Goal: Task Accomplishment & Management: Complete application form

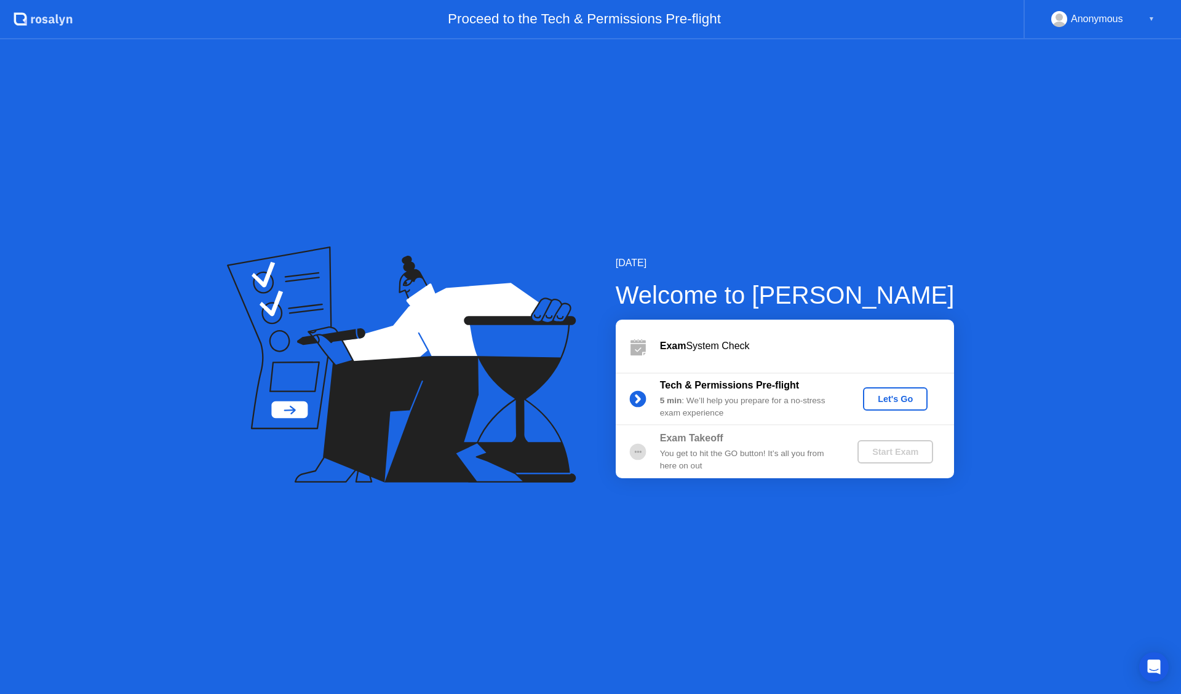
click at [895, 394] on div "Let's Go" at bounding box center [895, 399] width 55 height 10
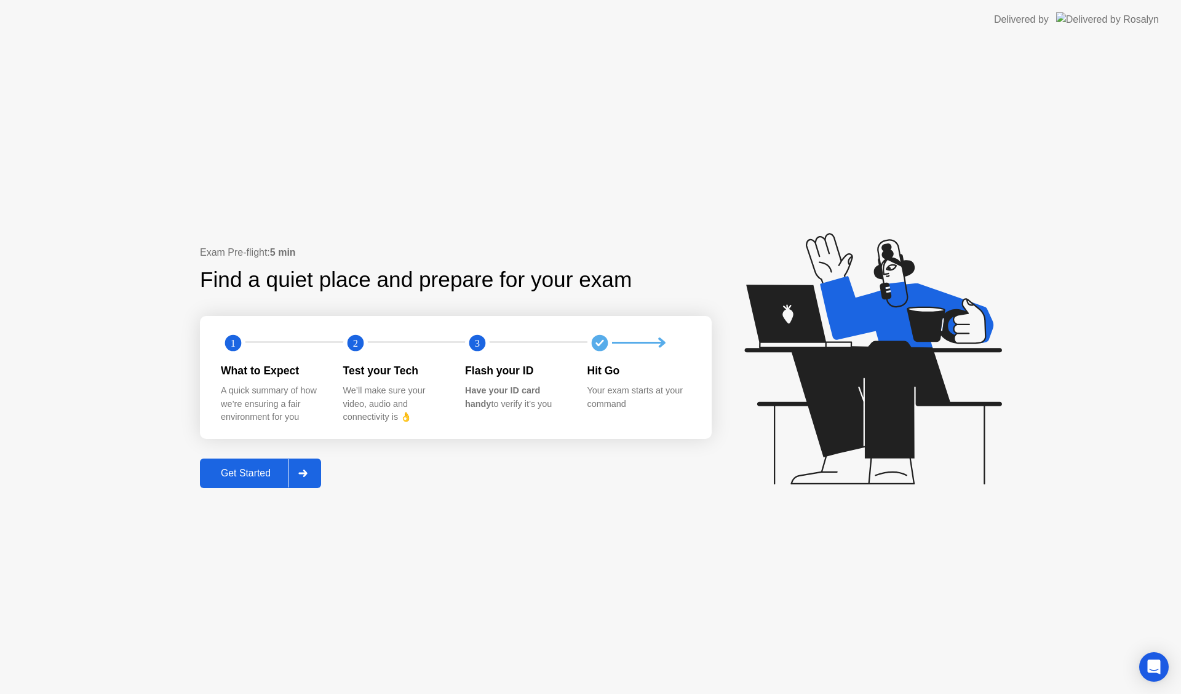
click at [255, 474] on div "Get Started" at bounding box center [246, 473] width 84 height 11
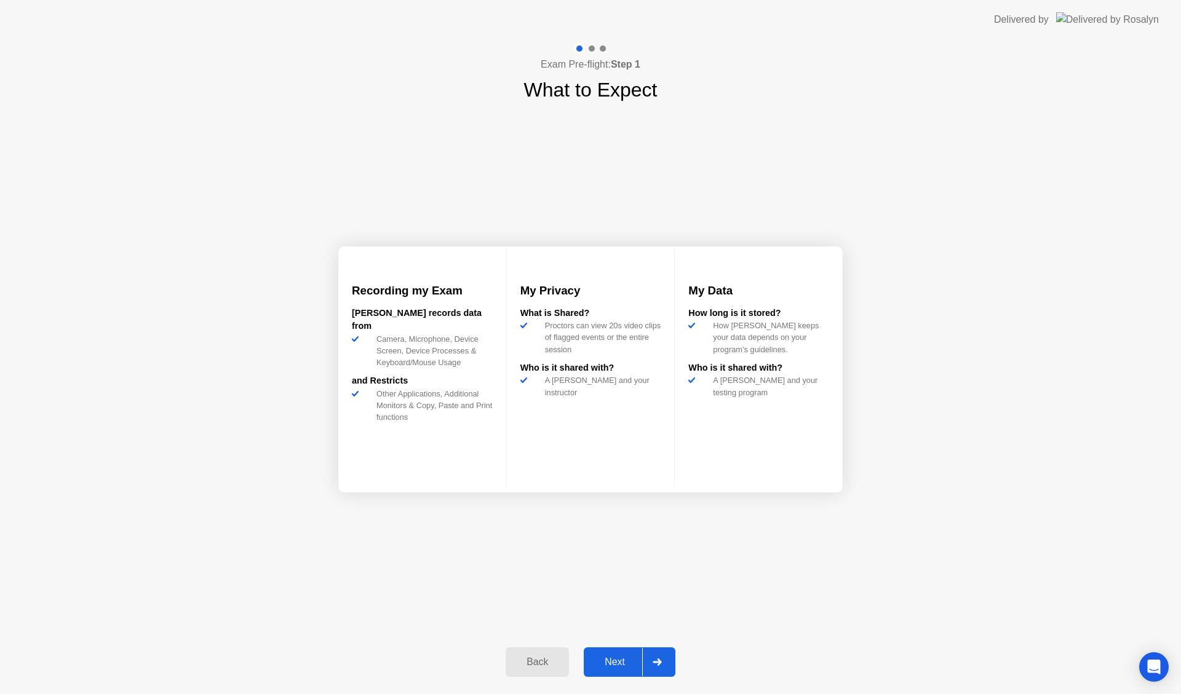
click at [608, 667] on div "Next" at bounding box center [614, 662] width 55 height 11
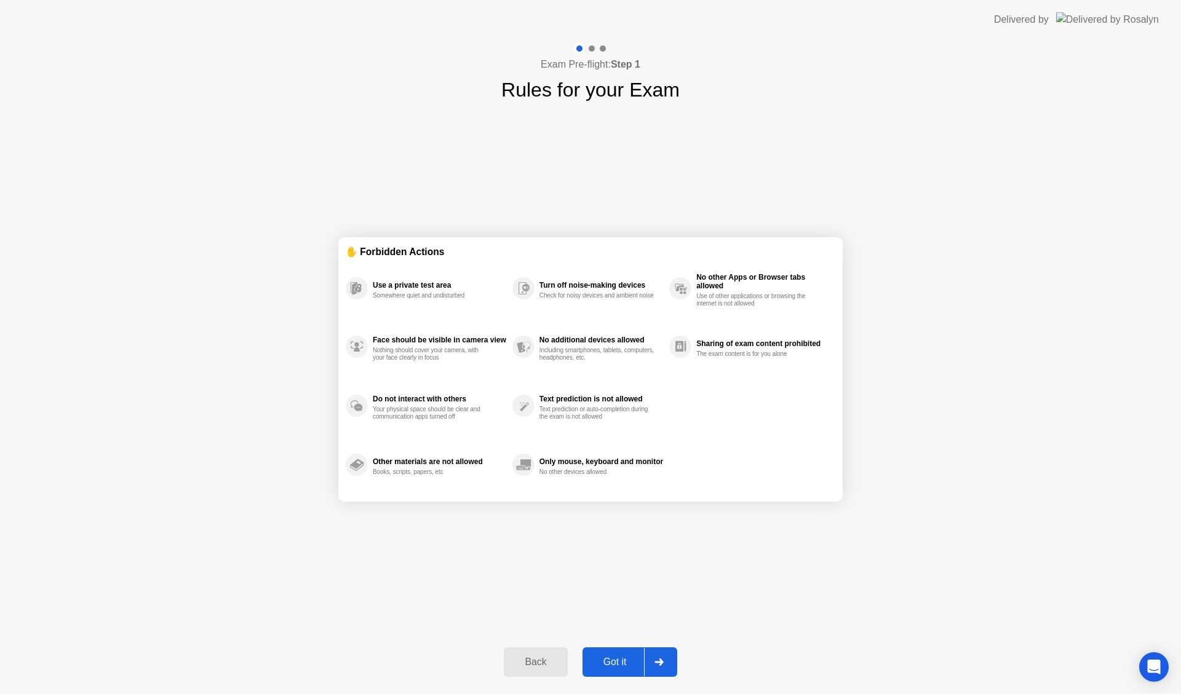
click at [609, 671] on button "Got it" at bounding box center [629, 663] width 95 height 30
select select "**********"
select select "*******"
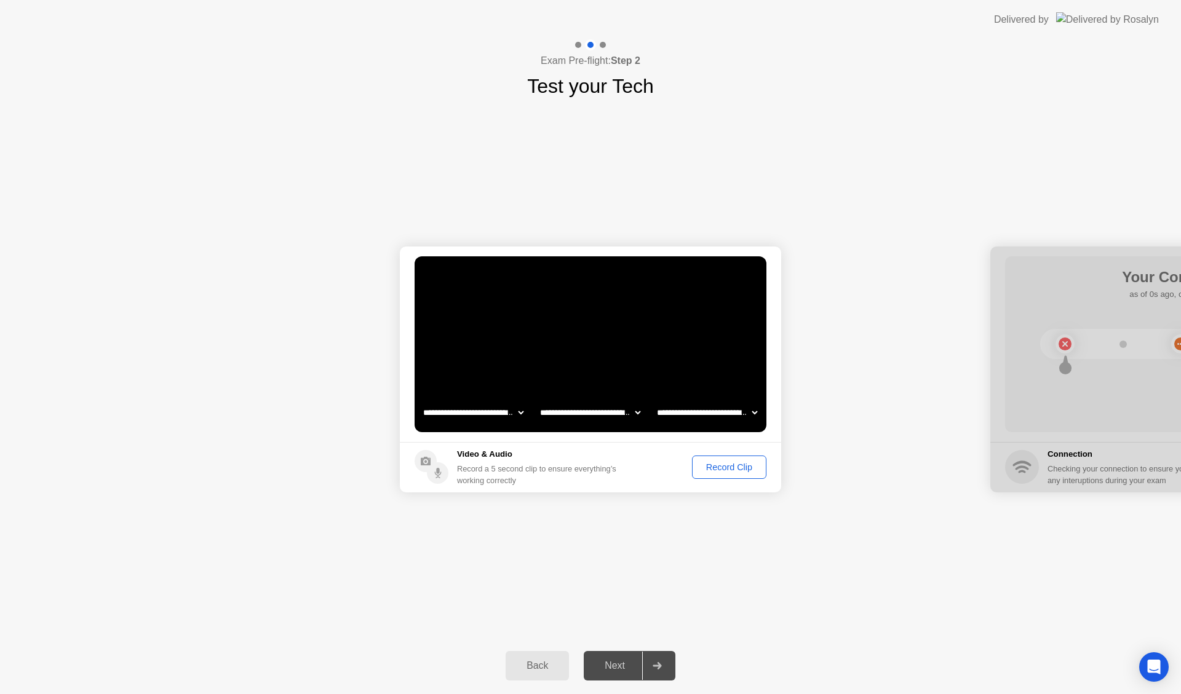
click at [729, 474] on button "Record Clip" at bounding box center [729, 467] width 74 height 23
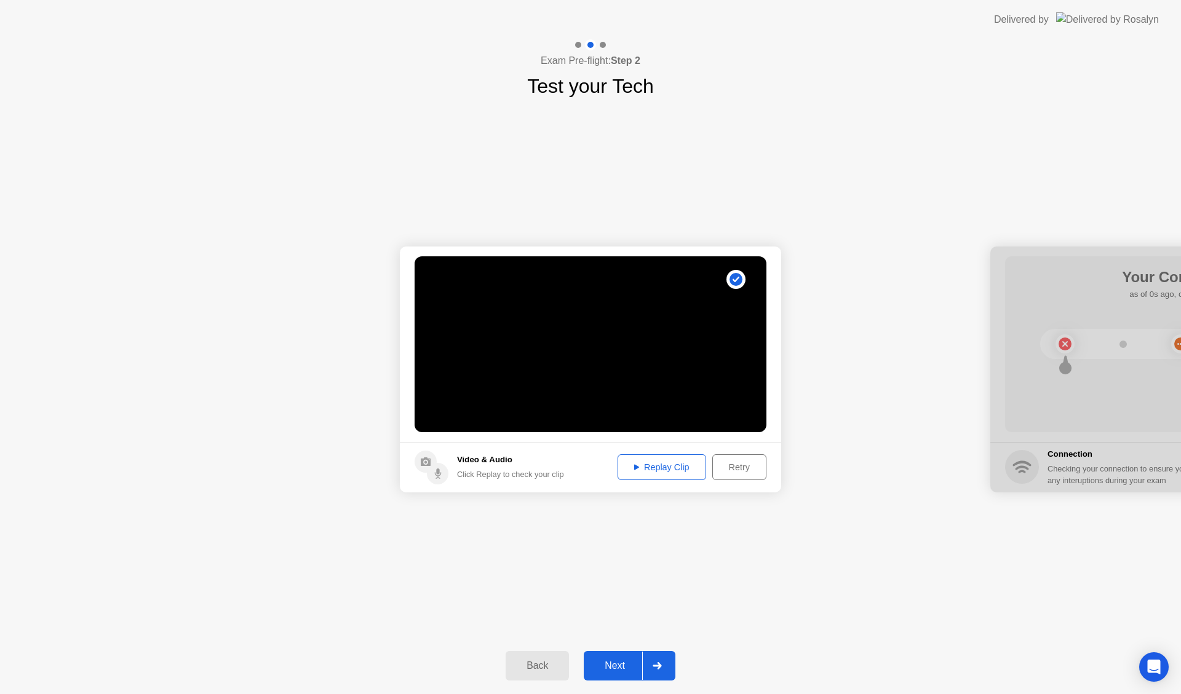
click at [675, 470] on div "Replay Clip" at bounding box center [662, 467] width 80 height 10
click at [627, 667] on div "Next" at bounding box center [614, 666] width 55 height 11
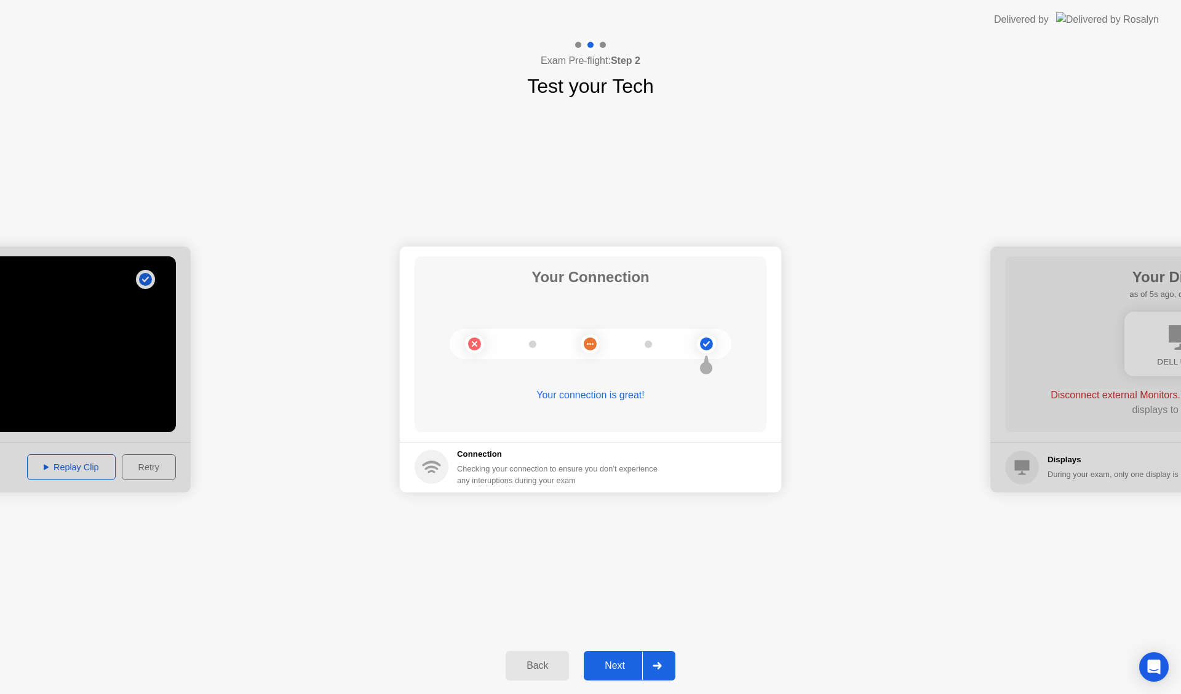
click at [623, 664] on div "Next" at bounding box center [614, 666] width 55 height 11
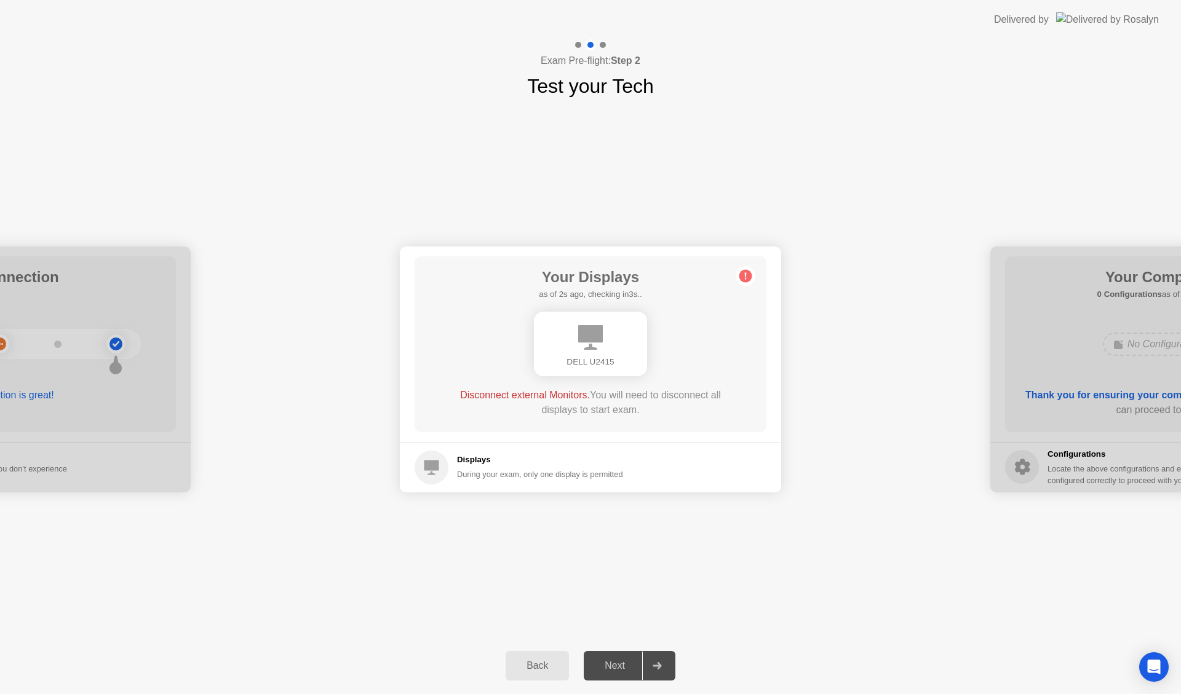
click at [624, 672] on div "Next" at bounding box center [614, 666] width 55 height 11
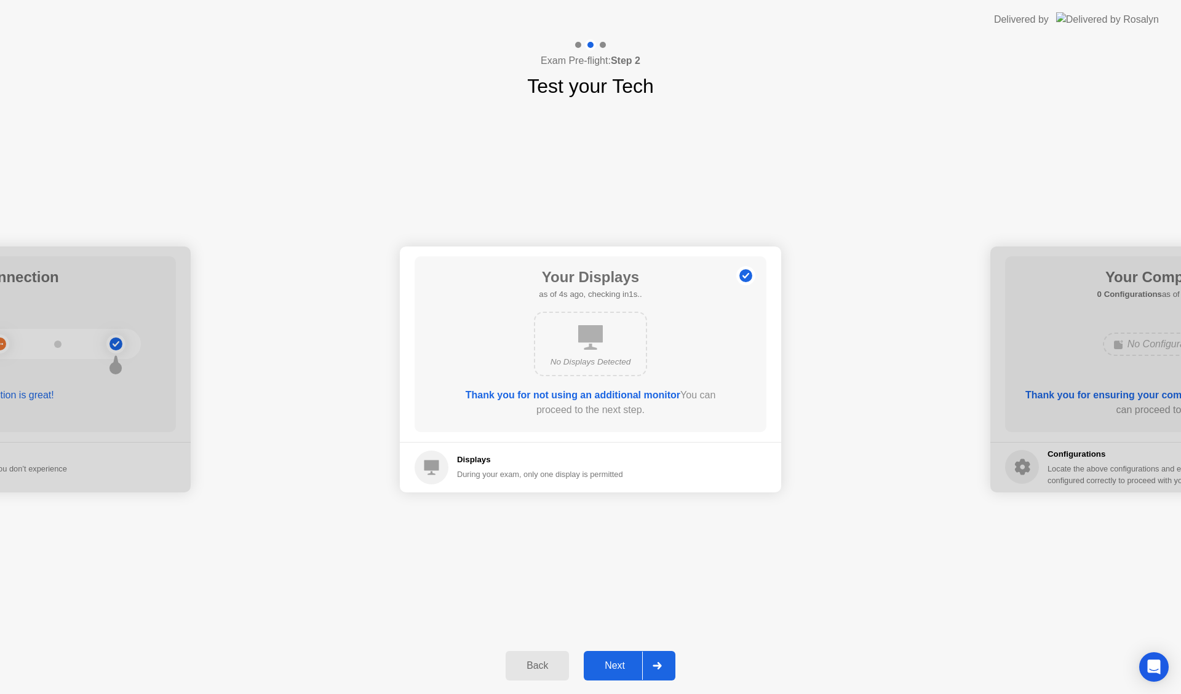
click at [607, 671] on div "Next" at bounding box center [614, 666] width 55 height 11
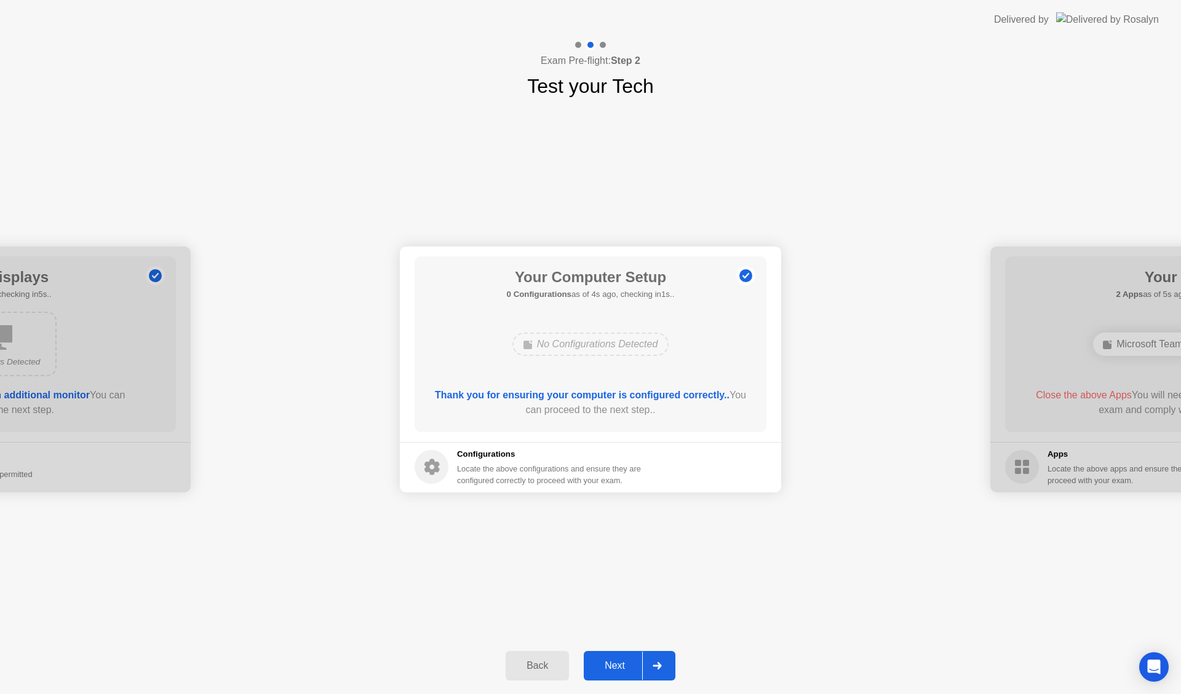
click at [613, 671] on div "Next" at bounding box center [614, 666] width 55 height 11
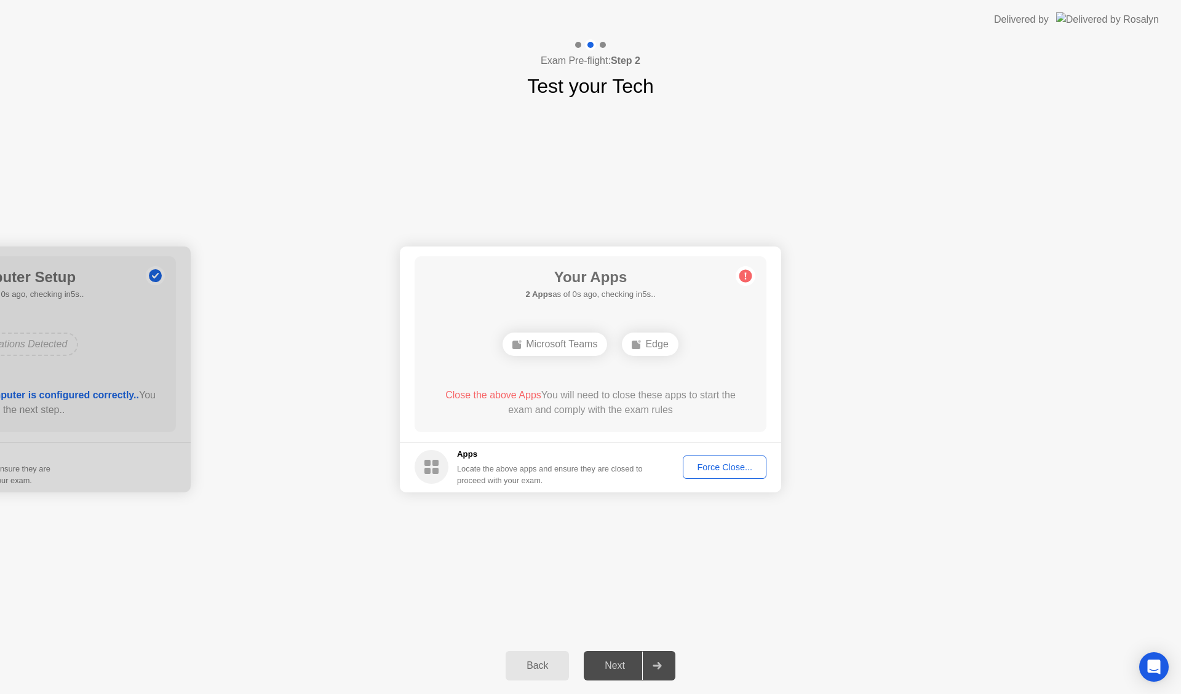
click at [566, 345] on div "Microsoft Teams" at bounding box center [554, 344] width 105 height 23
click at [577, 347] on div "Microsoft Teams" at bounding box center [554, 344] width 105 height 23
click at [724, 463] on div "Force Close..." at bounding box center [724, 467] width 75 height 10
click at [702, 464] on div "Force Close..." at bounding box center [724, 467] width 75 height 10
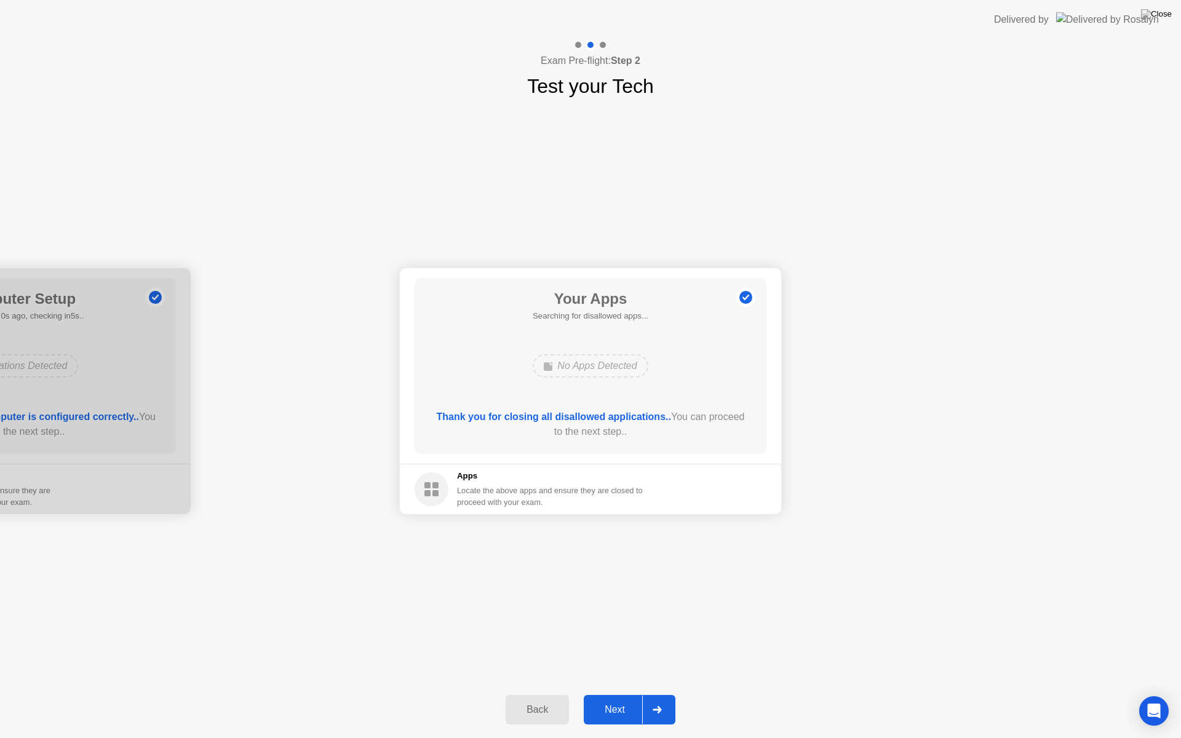
click at [610, 694] on div "Next" at bounding box center [614, 709] width 55 height 11
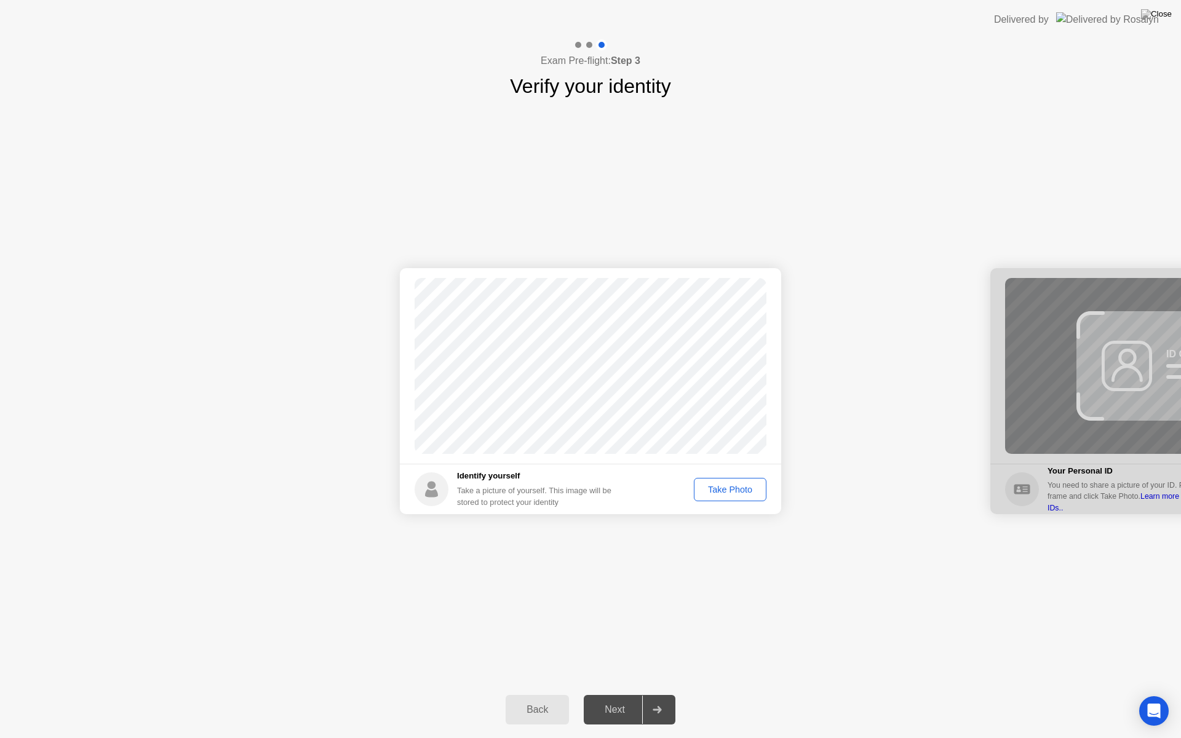
click at [756, 488] on div "Take Photo" at bounding box center [730, 490] width 64 height 10
click at [621, 694] on div "Next" at bounding box center [614, 709] width 55 height 11
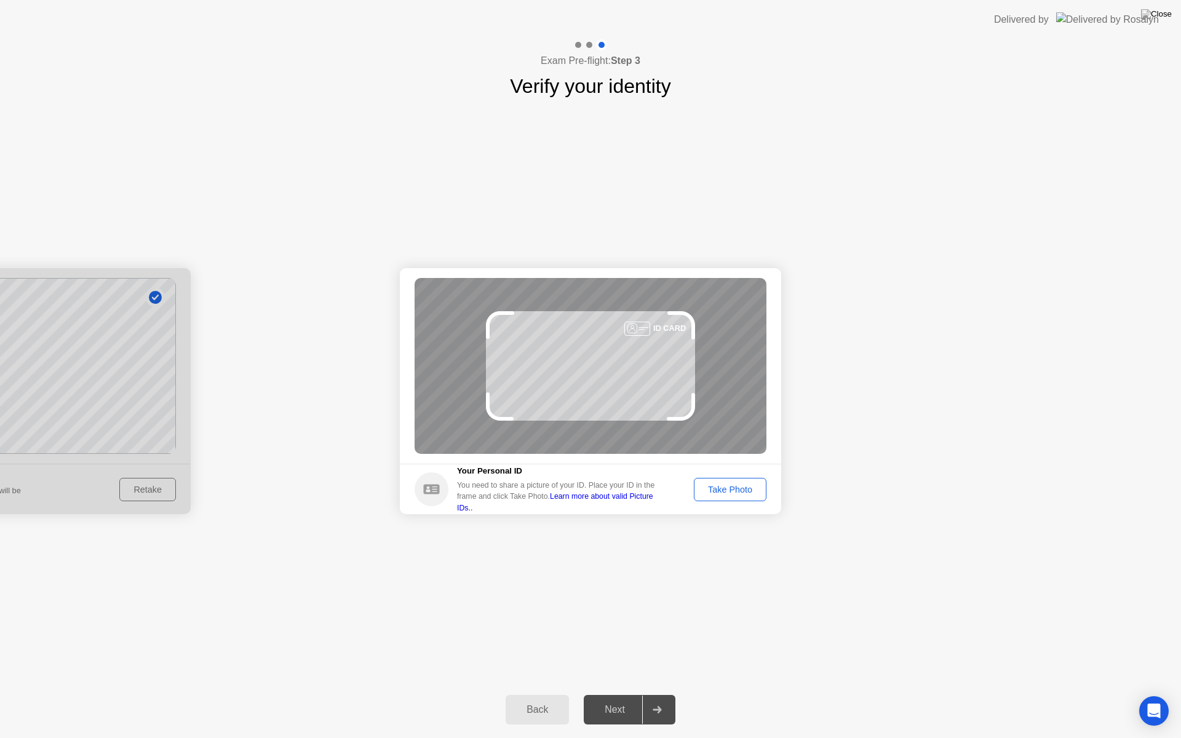
click at [716, 493] on div "Take Photo" at bounding box center [730, 490] width 64 height 10
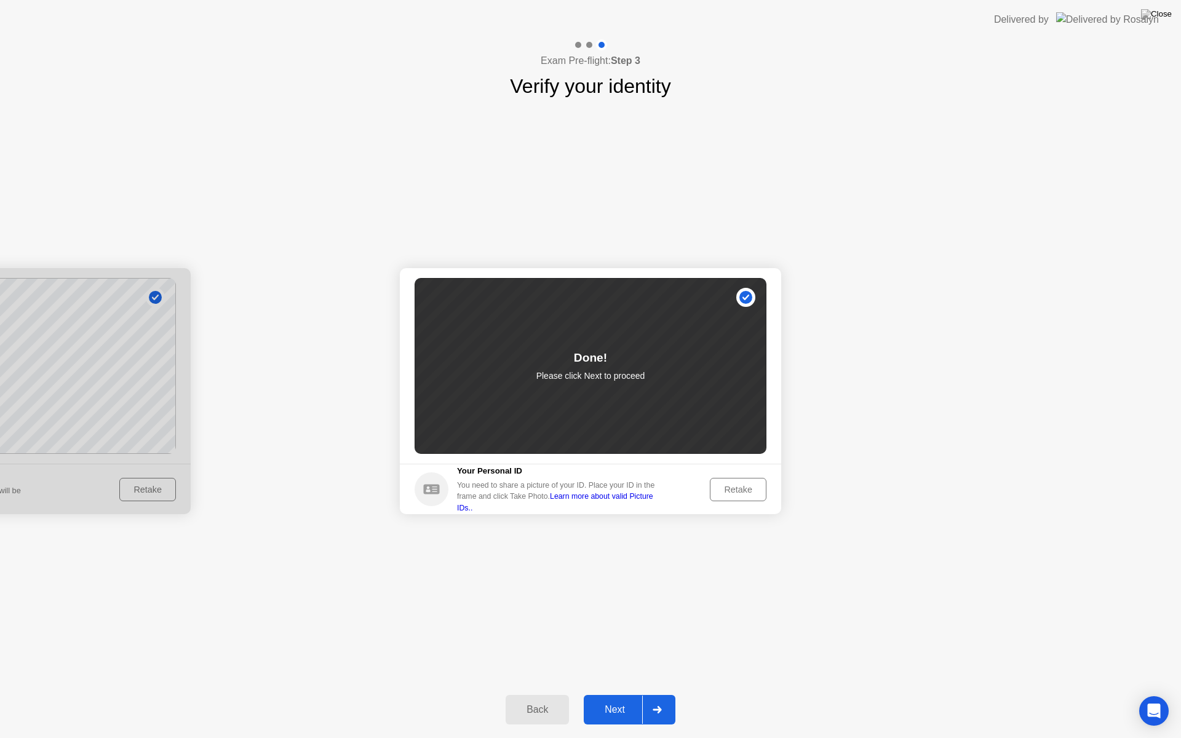
click at [613, 694] on div "Next" at bounding box center [614, 709] width 55 height 11
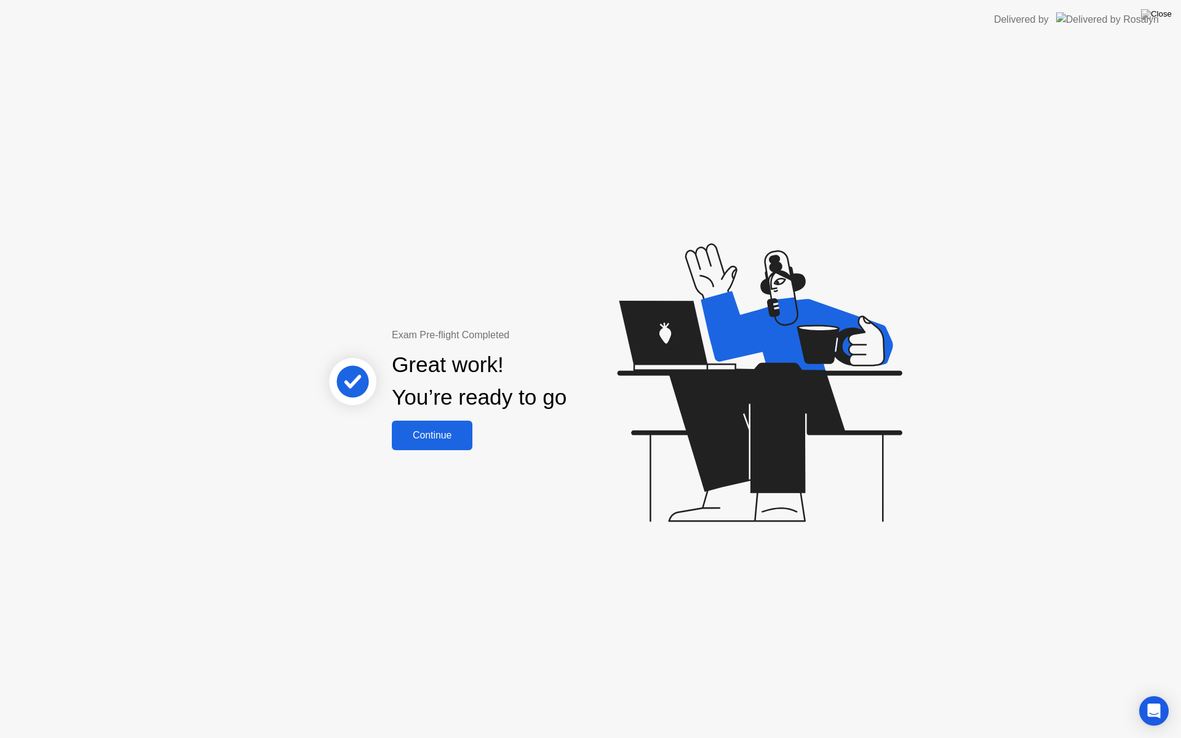
click at [441, 435] on div "Continue" at bounding box center [431, 435] width 73 height 11
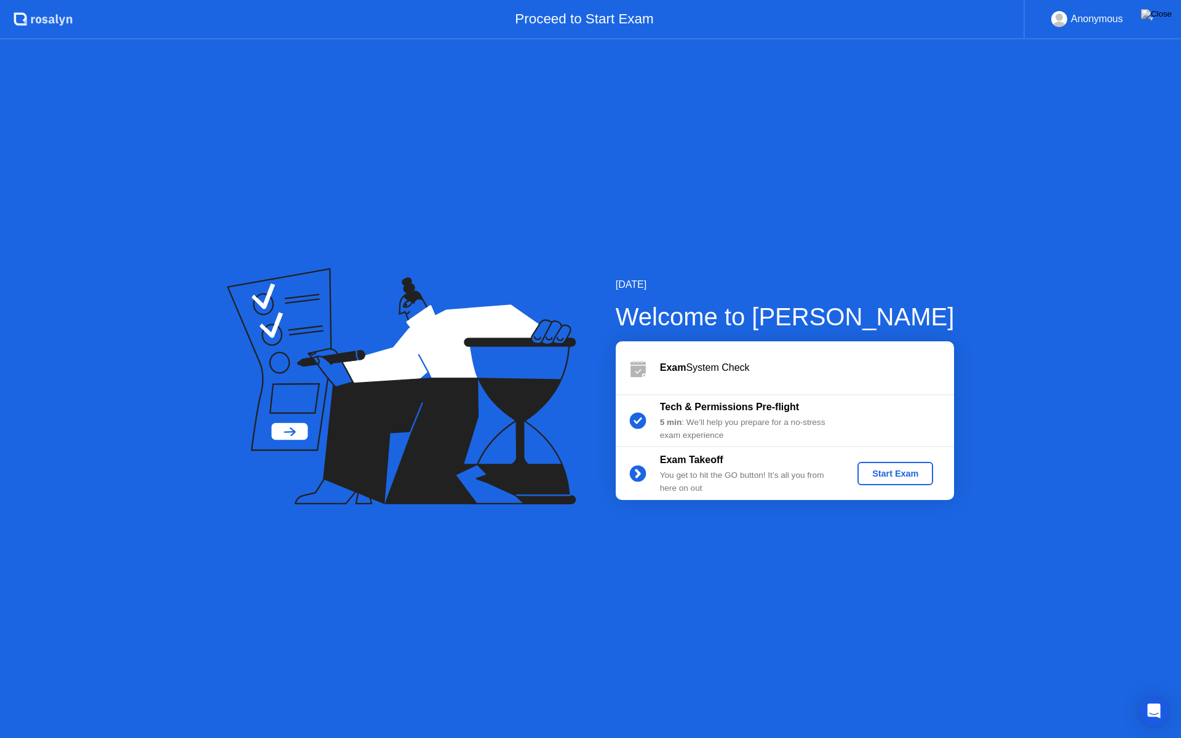
click at [883, 477] on div "Start Exam" at bounding box center [895, 474] width 66 height 10
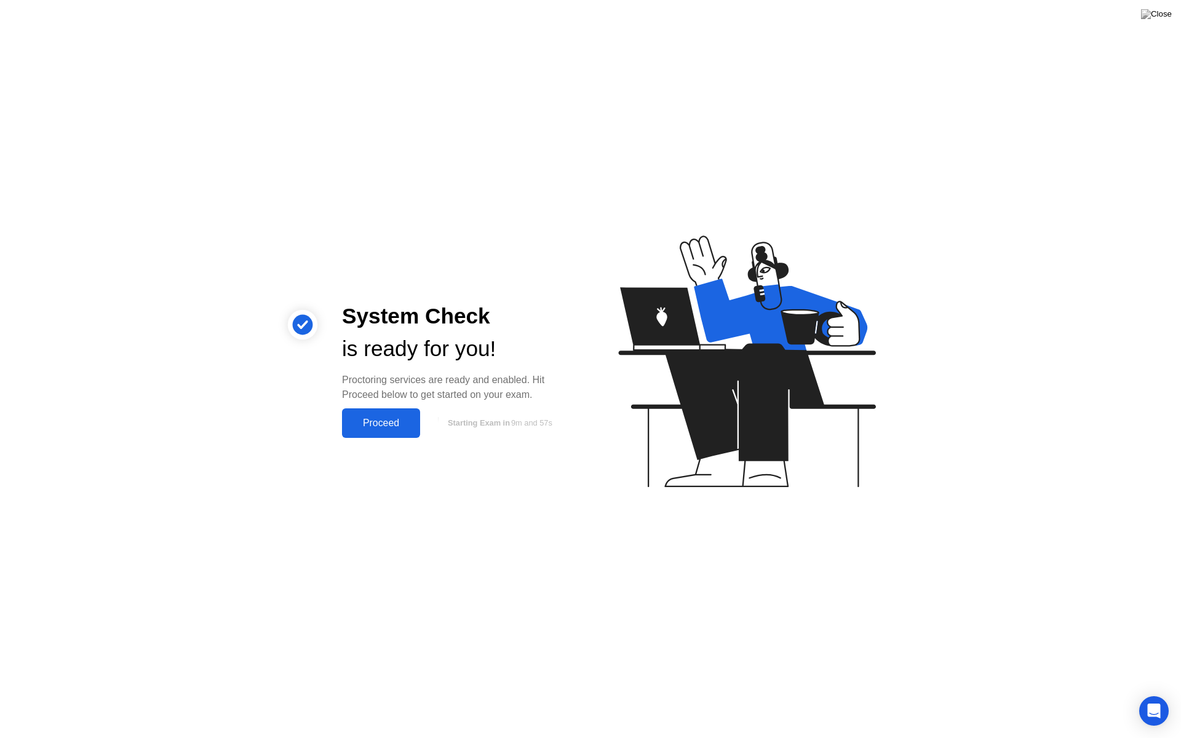
click at [397, 418] on div "Proceed" at bounding box center [381, 423] width 71 height 11
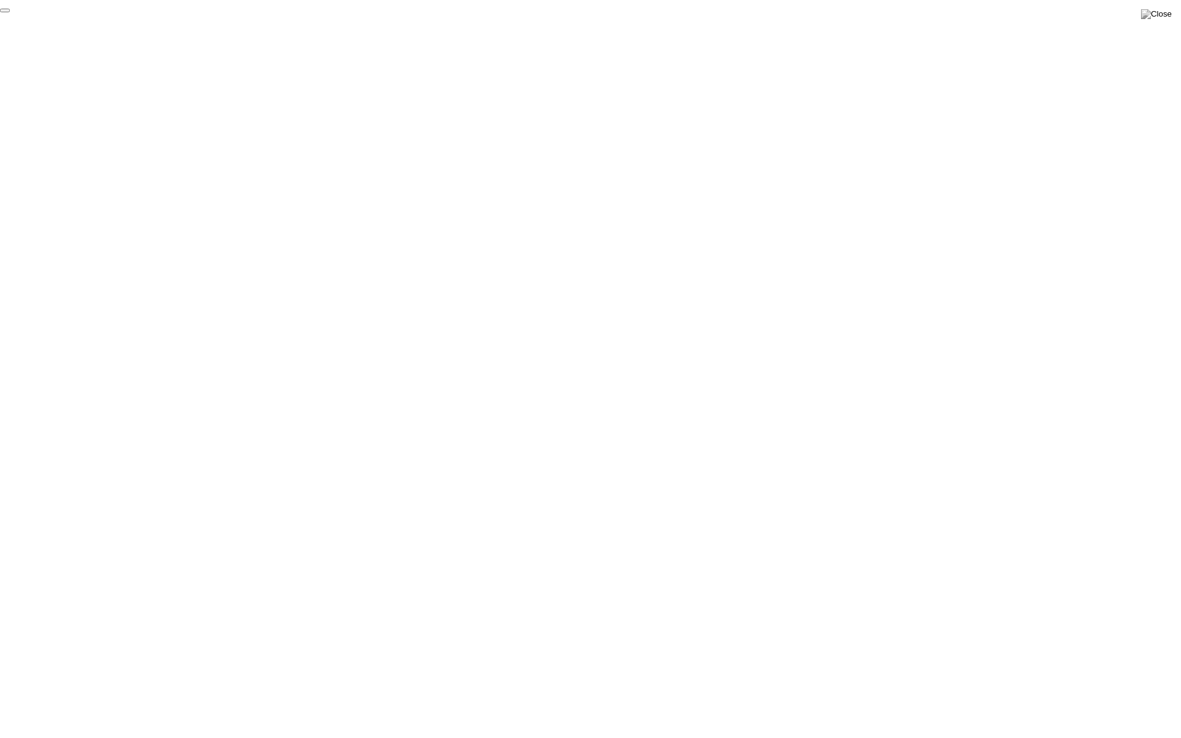
click div "End Proctoring Session"
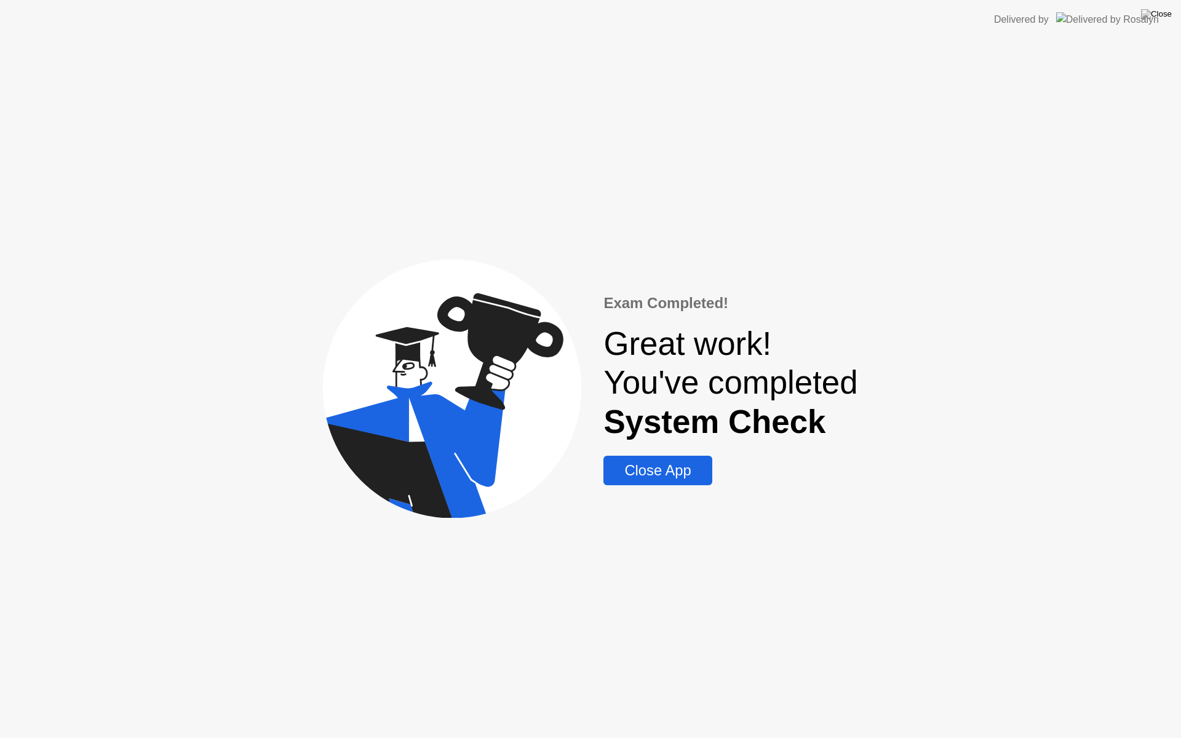
click at [659, 469] on div "Close App" at bounding box center [657, 470] width 101 height 17
